Goal: Check status: Check status

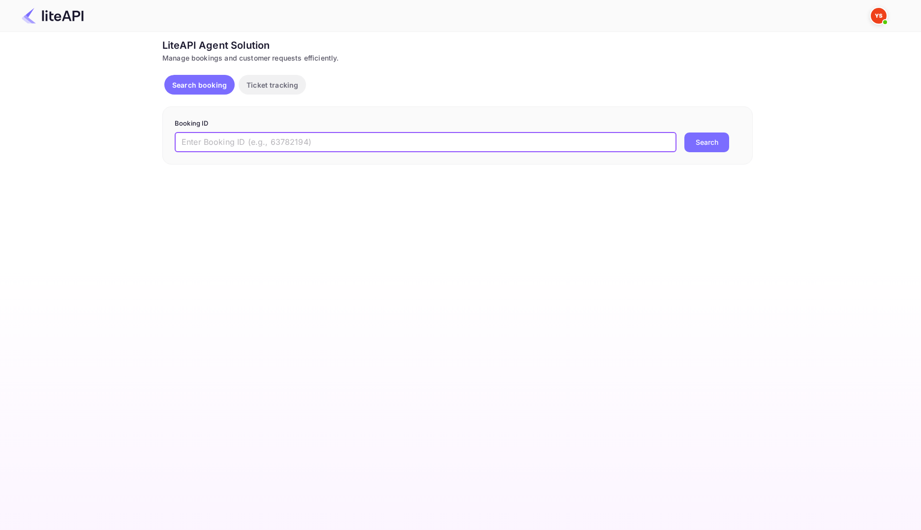
paste input "8631501"
type input "8631501"
click at [693, 138] on button "Search" at bounding box center [707, 142] width 45 height 20
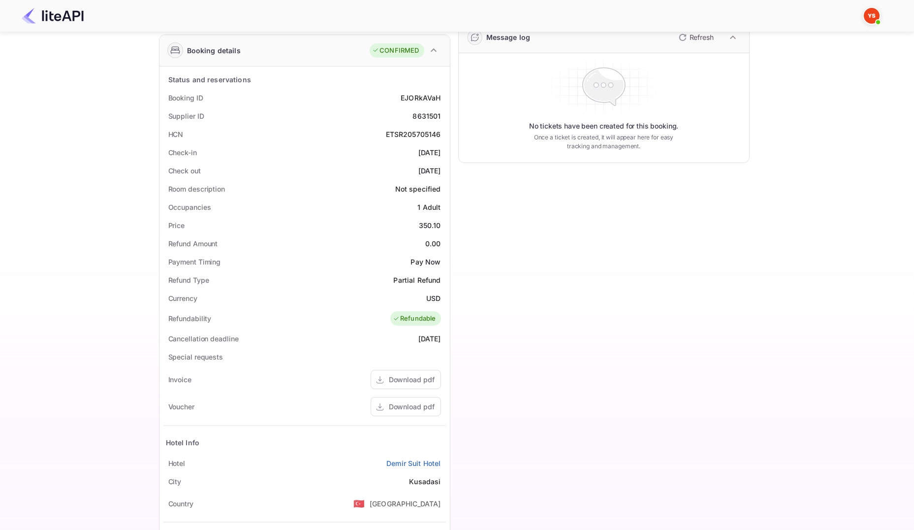
scroll to position [241, 0]
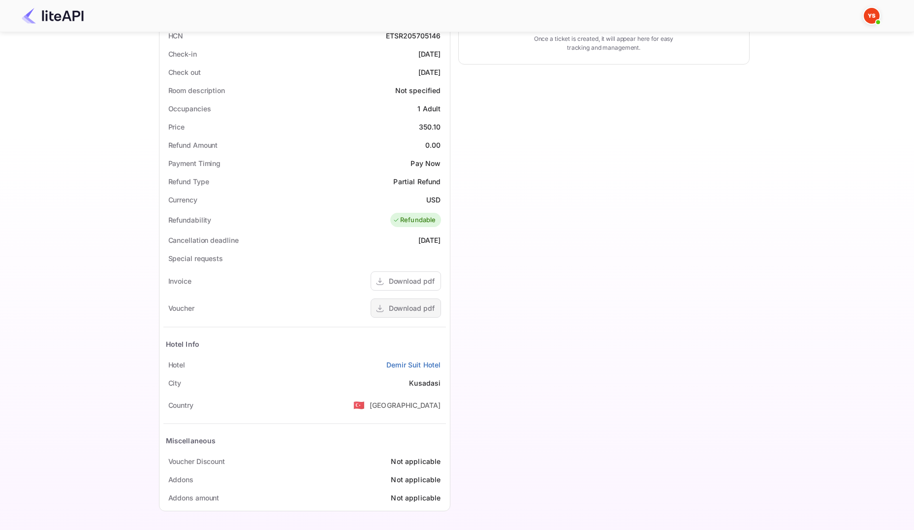
click at [426, 304] on div "Download pdf" at bounding box center [412, 308] width 46 height 10
drag, startPoint x: 365, startPoint y: 369, endPoint x: 443, endPoint y: 368, distance: 77.8
click at [446, 370] on div "Status and reservations Booking ID EJORkAVaH Supplier ID 8631501 HCN ETSR205705…" at bounding box center [304, 239] width 290 height 542
copy link "Demir Suit Hotel"
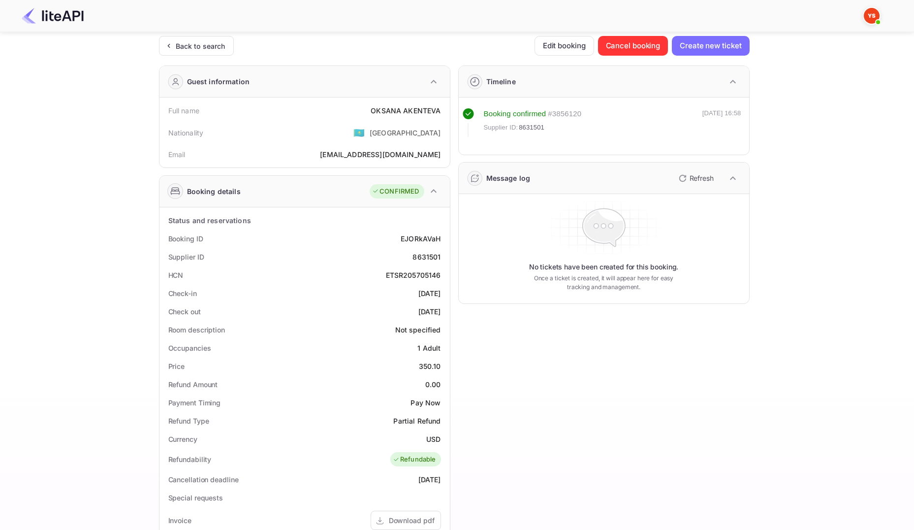
scroll to position [0, 0]
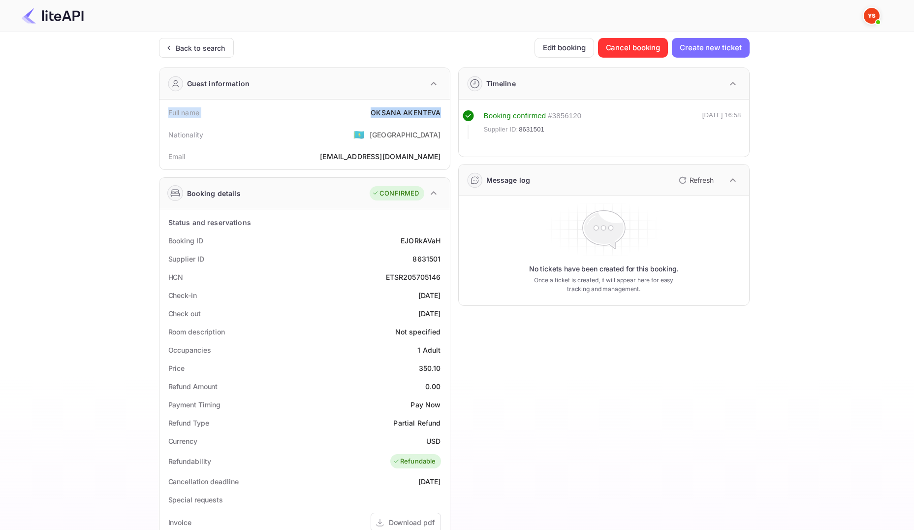
drag, startPoint x: 169, startPoint y: 113, endPoint x: 443, endPoint y: 110, distance: 274.7
click at [443, 110] on div "Full name [PERSON_NAME]" at bounding box center [304, 112] width 283 height 18
copy div "Full name [PERSON_NAME]"
drag, startPoint x: 167, startPoint y: 240, endPoint x: 441, endPoint y: 253, distance: 273.5
click at [441, 253] on div "Status and reservations Booking ID EJORkAVaH Supplier ID 8631501 HCN ETSR205705…" at bounding box center [304, 480] width 283 height 535
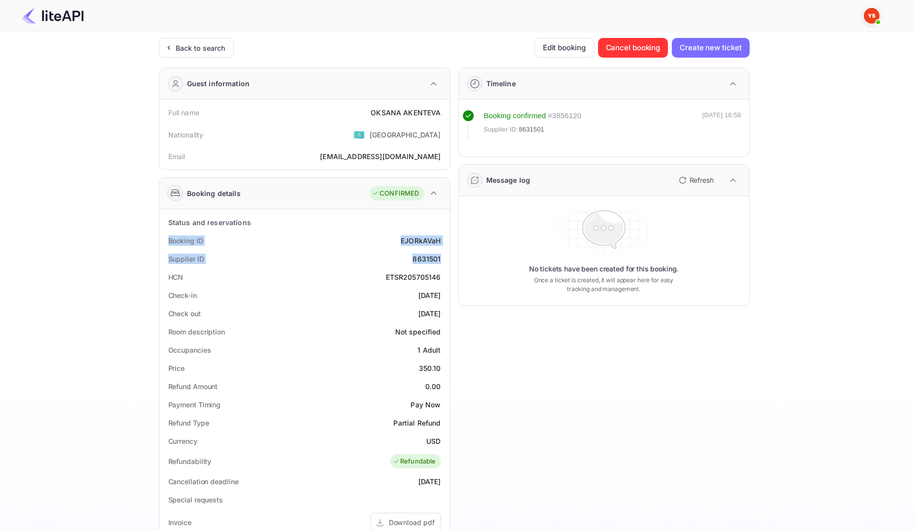
click at [441, 253] on div "8631501" at bounding box center [426, 258] width 28 height 10
drag, startPoint x: 442, startPoint y: 258, endPoint x: 167, endPoint y: 241, distance: 275.2
click at [167, 241] on div "Status and reservations Booking ID EJORkAVaH Supplier ID 8631501 HCN ETSR205705…" at bounding box center [304, 480] width 283 height 535
copy div "Booking ID EJORkAVaH Supplier ID 8631501"
drag, startPoint x: 167, startPoint y: 296, endPoint x: 440, endPoint y: 311, distance: 272.6
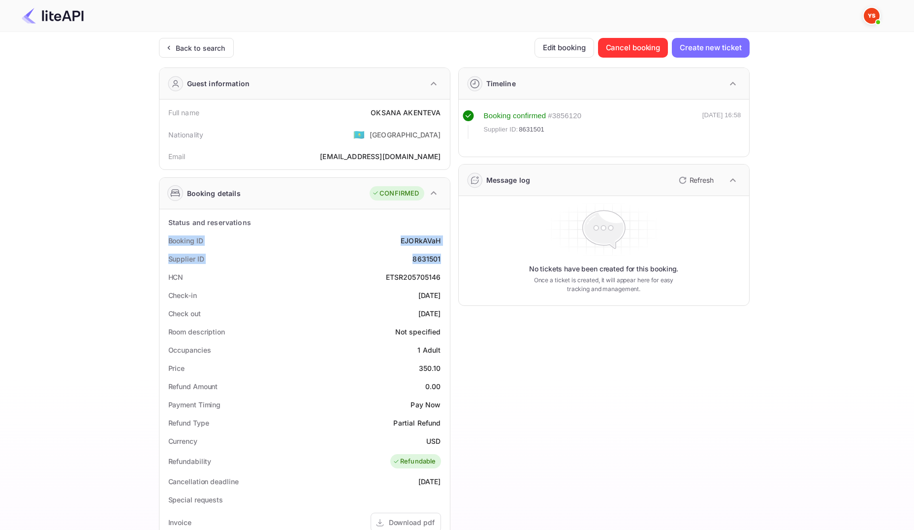
click at [440, 311] on div "Status and reservations Booking ID EJORkAVaH Supplier ID 8631501 HCN ETSR205705…" at bounding box center [304, 480] width 283 height 535
copy div "Check-in [DATE] Check out [DATE]"
